Goal: Task Accomplishment & Management: Use online tool/utility

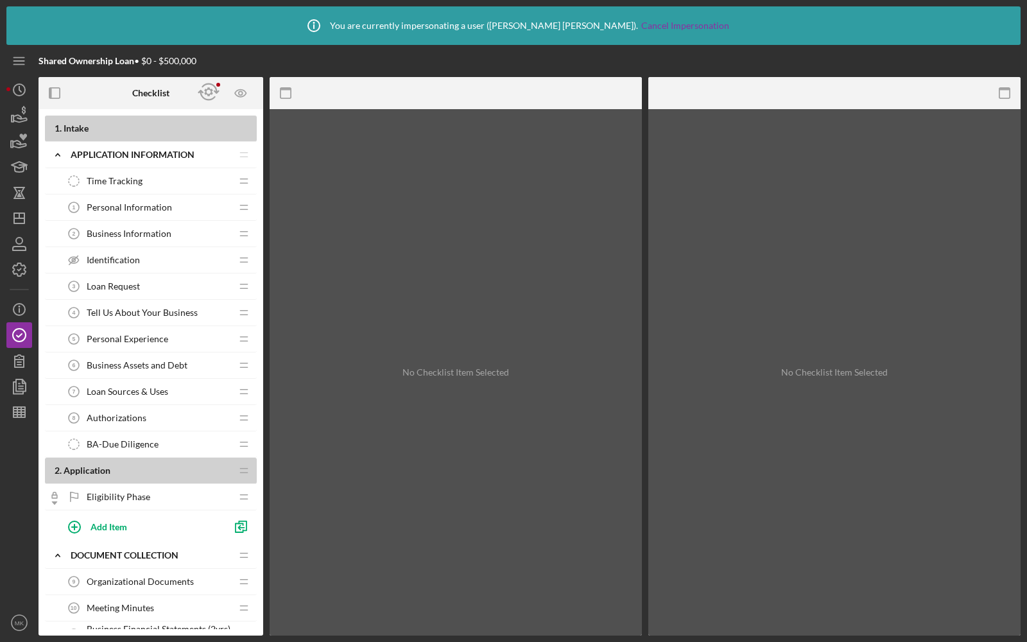
scroll to position [46, 0]
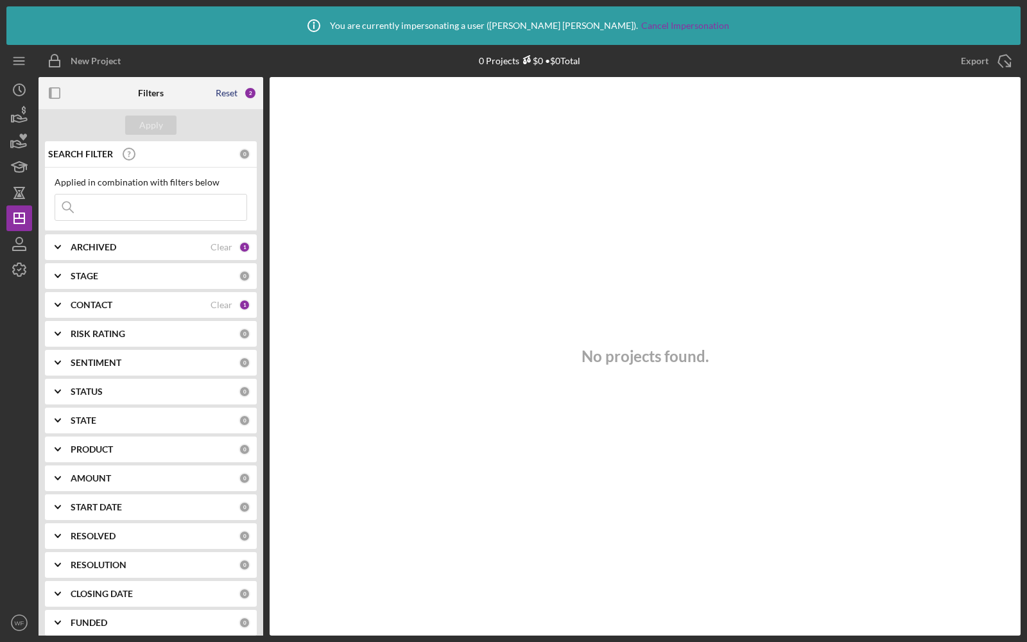
click at [230, 94] on div "Reset" at bounding box center [227, 93] width 22 height 10
click at [220, 242] on div "Clear" at bounding box center [222, 247] width 22 height 10
click at [146, 118] on div "Apply" at bounding box center [151, 125] width 24 height 19
click at [218, 304] on div "Clear" at bounding box center [222, 305] width 22 height 10
click at [142, 126] on div "Apply" at bounding box center [151, 125] width 24 height 19
